Goal: Navigation & Orientation: Find specific page/section

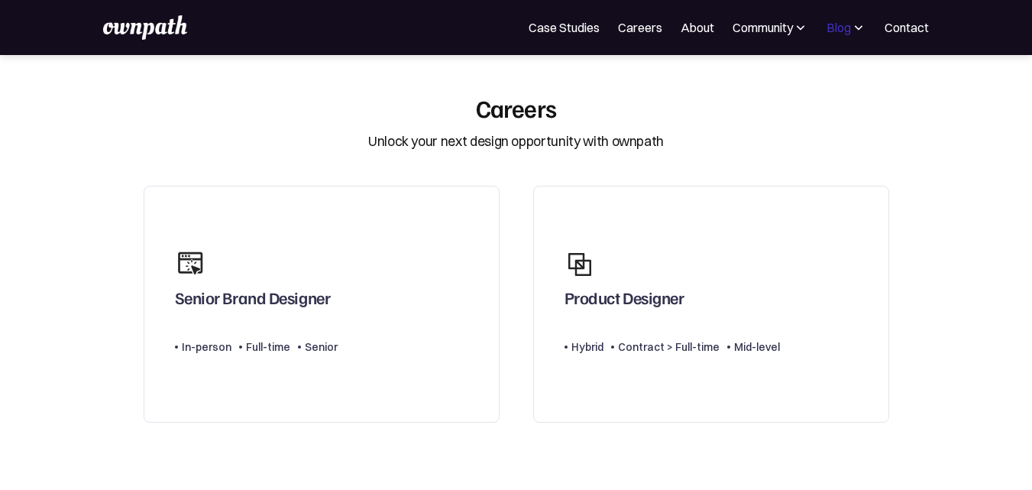
click at [837, 20] on div "Blog" at bounding box center [839, 27] width 24 height 18
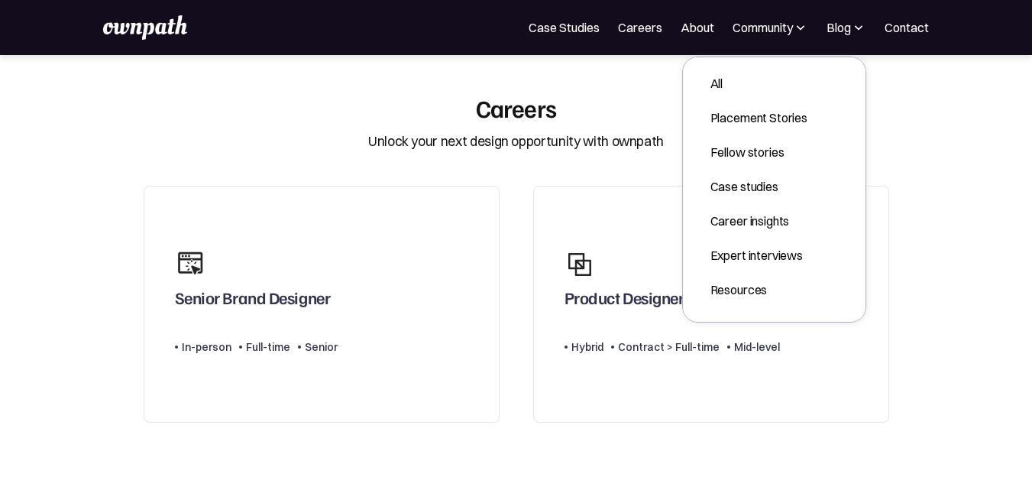
click at [148, 35] on img at bounding box center [145, 27] width 84 height 24
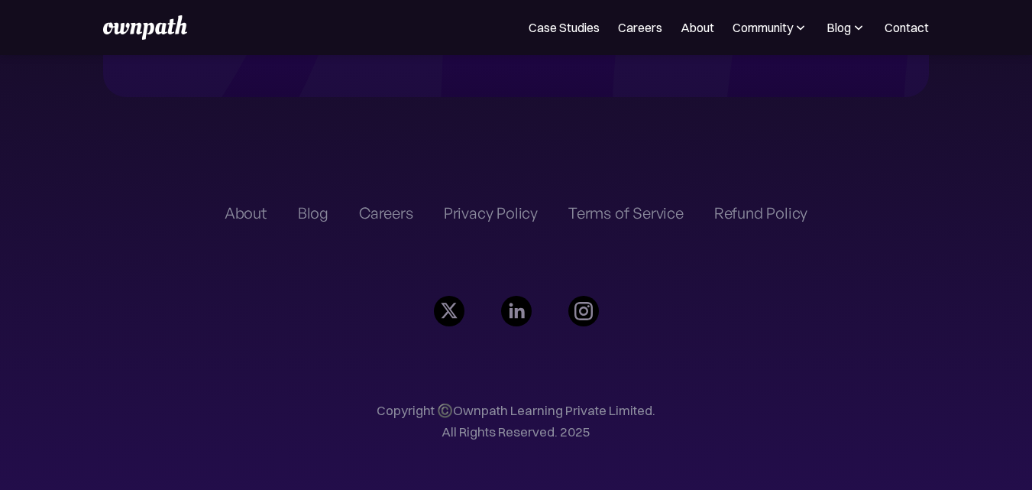
scroll to position [3546, 0]
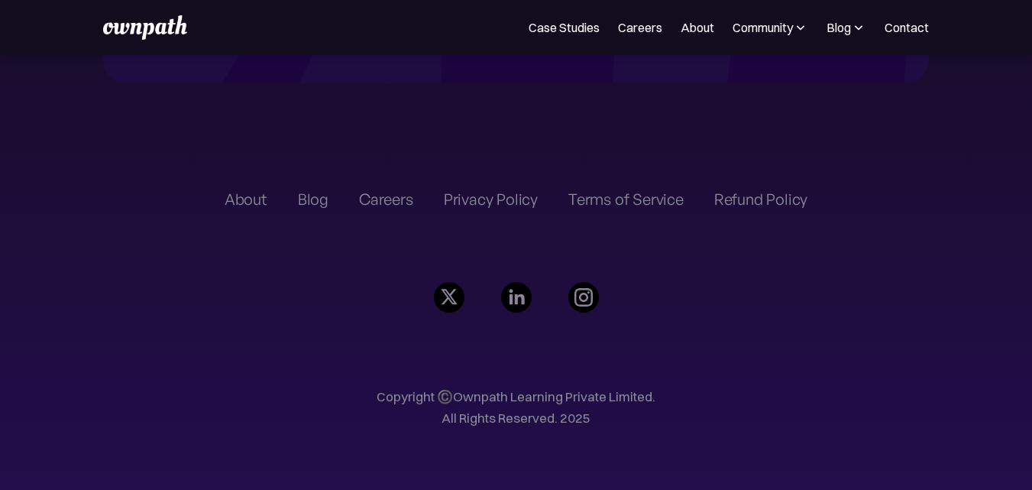
click at [157, 21] on img at bounding box center [145, 27] width 84 height 24
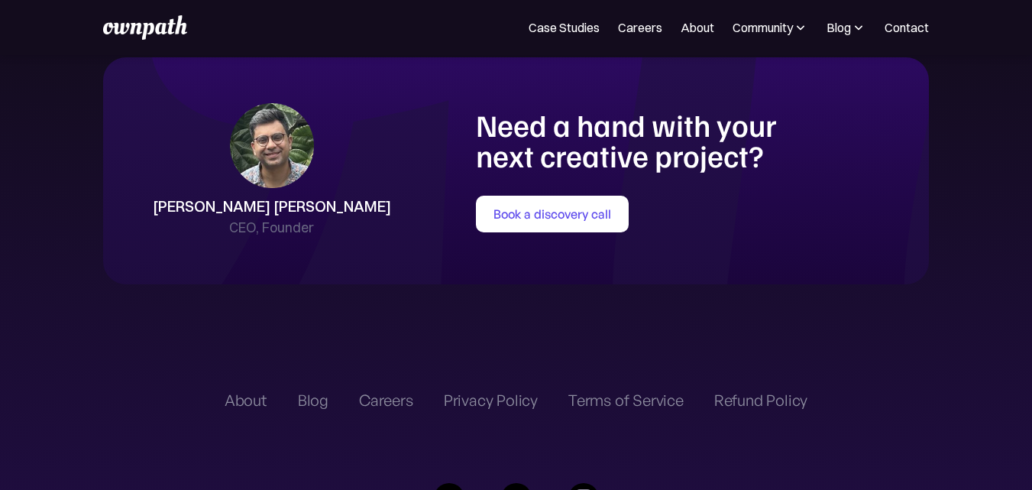
scroll to position [3546, 0]
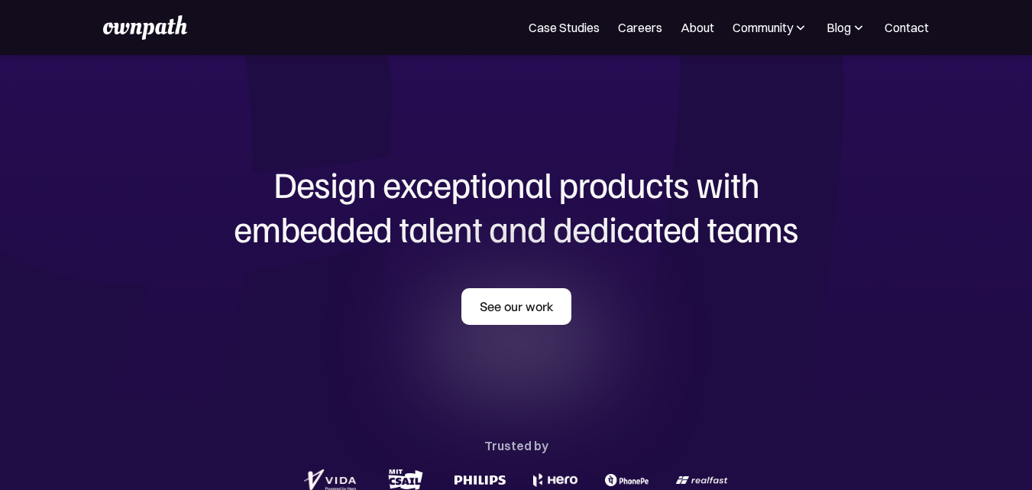
click at [500, 294] on link "See our work" at bounding box center [517, 306] width 110 height 37
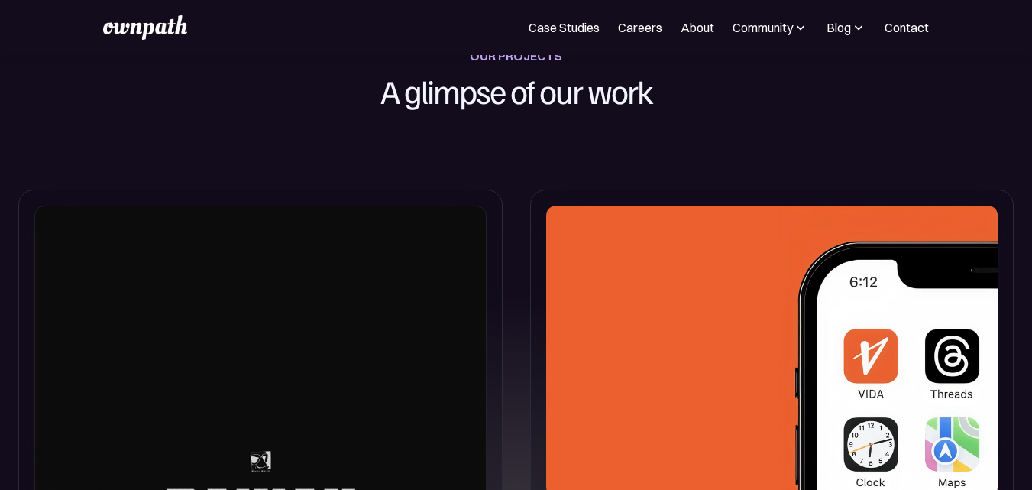
scroll to position [744, 0]
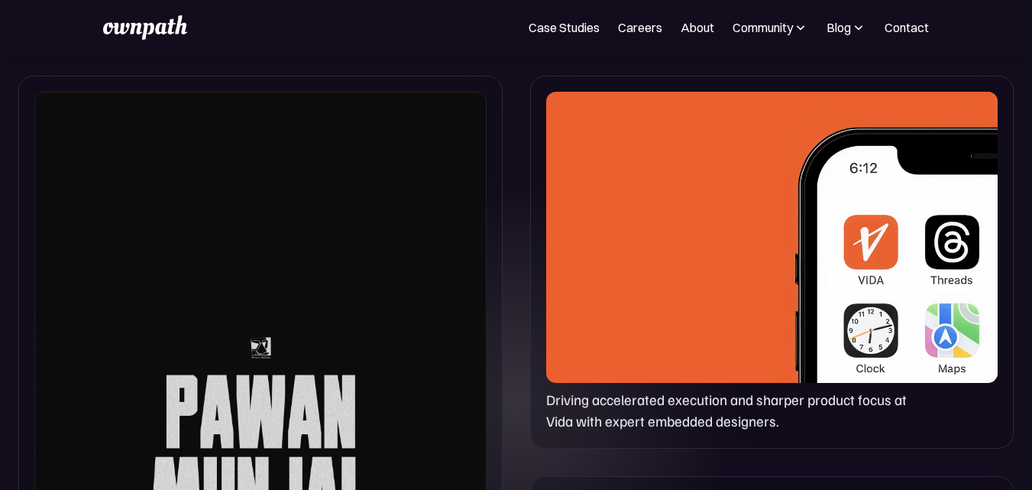
click at [656, 338] on div at bounding box center [772, 237] width 452 height 291
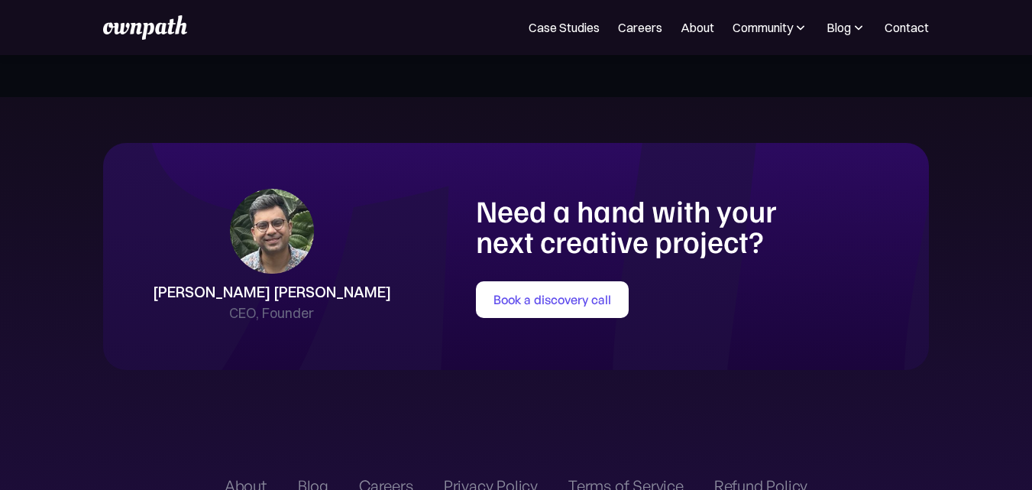
scroll to position [3249, 0]
